Goal: Task Accomplishment & Management: Use online tool/utility

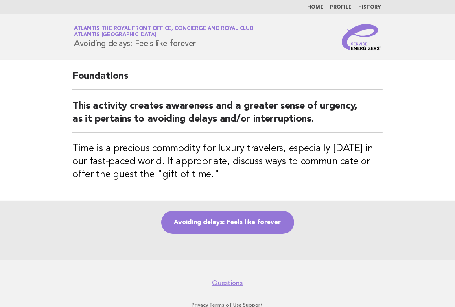
drag, startPoint x: 262, startPoint y: 220, endPoint x: 315, endPoint y: 211, distance: 53.6
click at [262, 220] on link "Avoiding delays: Feels like forever" at bounding box center [227, 222] width 133 height 23
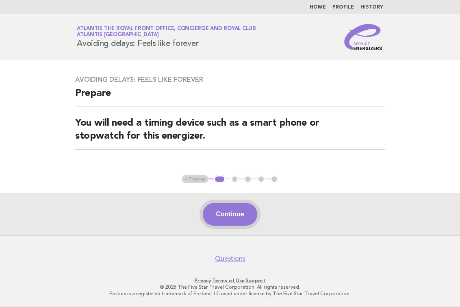
click at [232, 219] on button "Continue" at bounding box center [230, 214] width 54 height 23
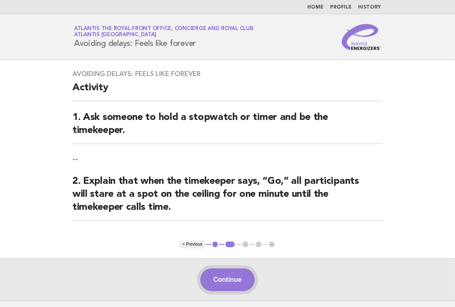
click at [229, 282] on button "Continue" at bounding box center [227, 279] width 54 height 23
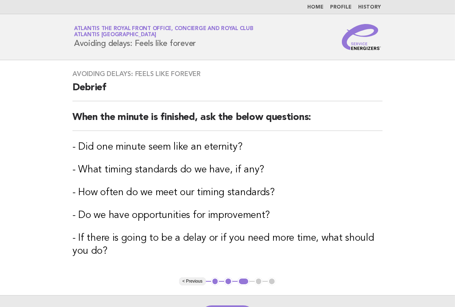
scroll to position [102, 0]
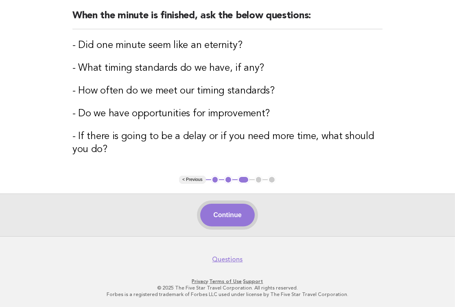
click at [231, 214] on button "Continue" at bounding box center [227, 215] width 54 height 23
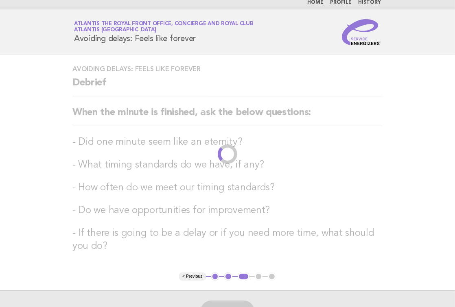
scroll to position [0, 0]
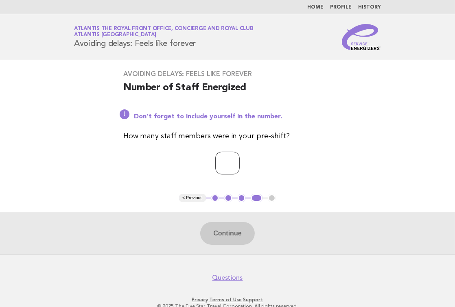
click at [240, 172] on input "number" at bounding box center [227, 163] width 24 height 23
click at [240, 161] on input "number" at bounding box center [227, 163] width 24 height 23
click at [240, 161] on input "*" at bounding box center [227, 163] width 24 height 23
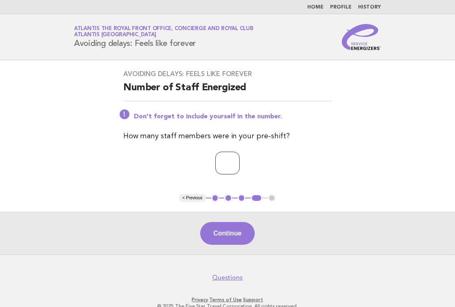
click at [240, 161] on input "*" at bounding box center [227, 163] width 24 height 23
type input "*"
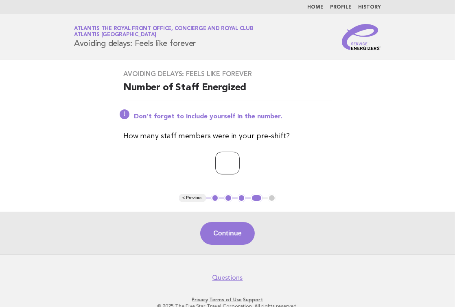
click at [240, 161] on input "*" at bounding box center [227, 163] width 24 height 23
click at [231, 230] on button "Continue" at bounding box center [227, 233] width 54 height 23
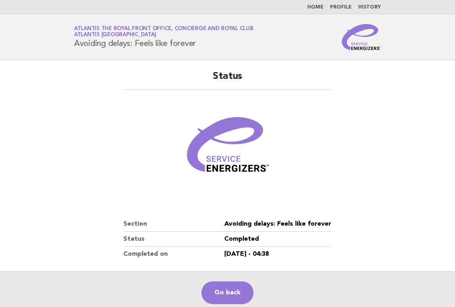
click at [222, 148] on img at bounding box center [228, 149] width 98 height 98
drag, startPoint x: 237, startPoint y: 299, endPoint x: 251, endPoint y: 277, distance: 26.3
click at [237, 299] on link "Go back" at bounding box center [227, 292] width 52 height 23
click at [220, 293] on link "Go back" at bounding box center [227, 292] width 52 height 23
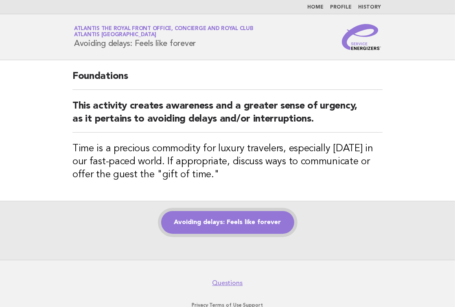
click at [245, 223] on link "Avoiding delays: Feels like forever" at bounding box center [227, 222] width 133 height 23
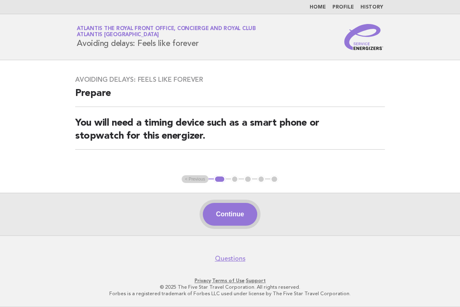
click at [232, 212] on button "Continue" at bounding box center [230, 214] width 54 height 23
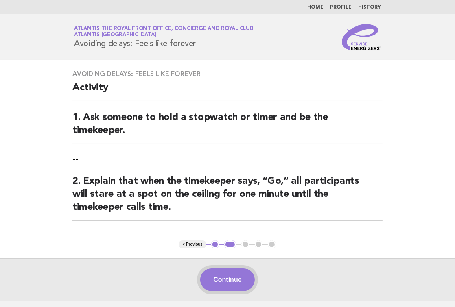
click at [201, 280] on button "Continue" at bounding box center [227, 279] width 54 height 23
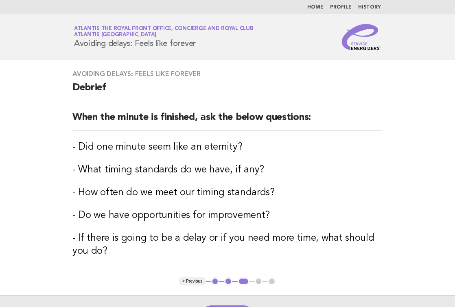
click at [223, 235] on h3 "- If there is going to be a delay or if you need more time, what should you do?" at bounding box center [227, 245] width 310 height 26
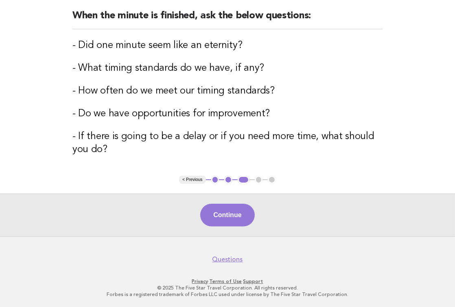
drag, startPoint x: 231, startPoint y: 207, endPoint x: 263, endPoint y: 224, distance: 36.2
click at [231, 207] on button "Continue" at bounding box center [227, 215] width 54 height 23
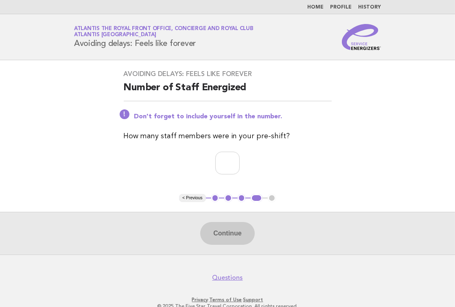
click at [249, 36] on div "Service Energizers Atlantis The Royal Front Office, Concierge and Royal Club At…" at bounding box center [227, 37] width 329 height 26
drag, startPoint x: 244, startPoint y: 163, endPoint x: 239, endPoint y: 158, distance: 6.9
click at [240, 163] on input "*" at bounding box center [227, 163] width 24 height 23
click at [239, 158] on input "*" at bounding box center [227, 163] width 24 height 23
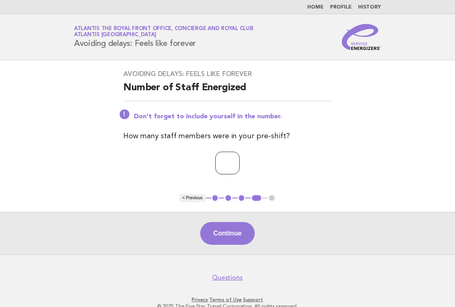
click at [239, 158] on input "*" at bounding box center [227, 163] width 24 height 23
type input "*"
click at [239, 158] on input "*" at bounding box center [227, 163] width 24 height 23
click at [237, 232] on button "Continue" at bounding box center [227, 233] width 54 height 23
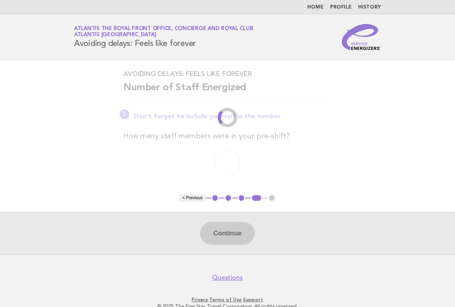
click at [138, 178] on div "Avoiding delays: Feels like forever Number of Staff Energized Don't forget to i…" at bounding box center [227, 127] width 227 height 134
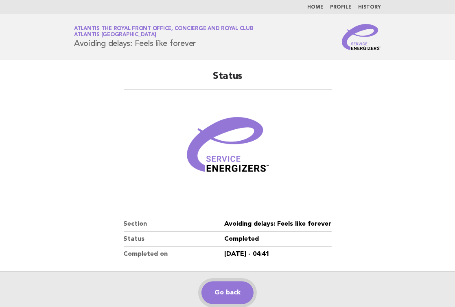
click at [229, 301] on link "Go back" at bounding box center [227, 292] width 52 height 23
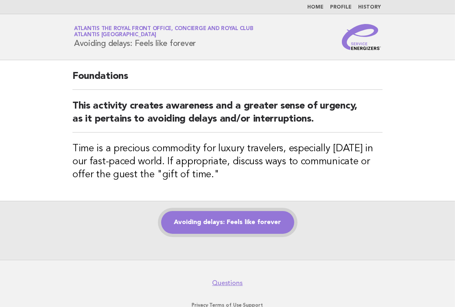
click at [240, 222] on link "Avoiding delays: Feels like forever" at bounding box center [227, 222] width 133 height 23
